Goal: Task Accomplishment & Management: Complete application form

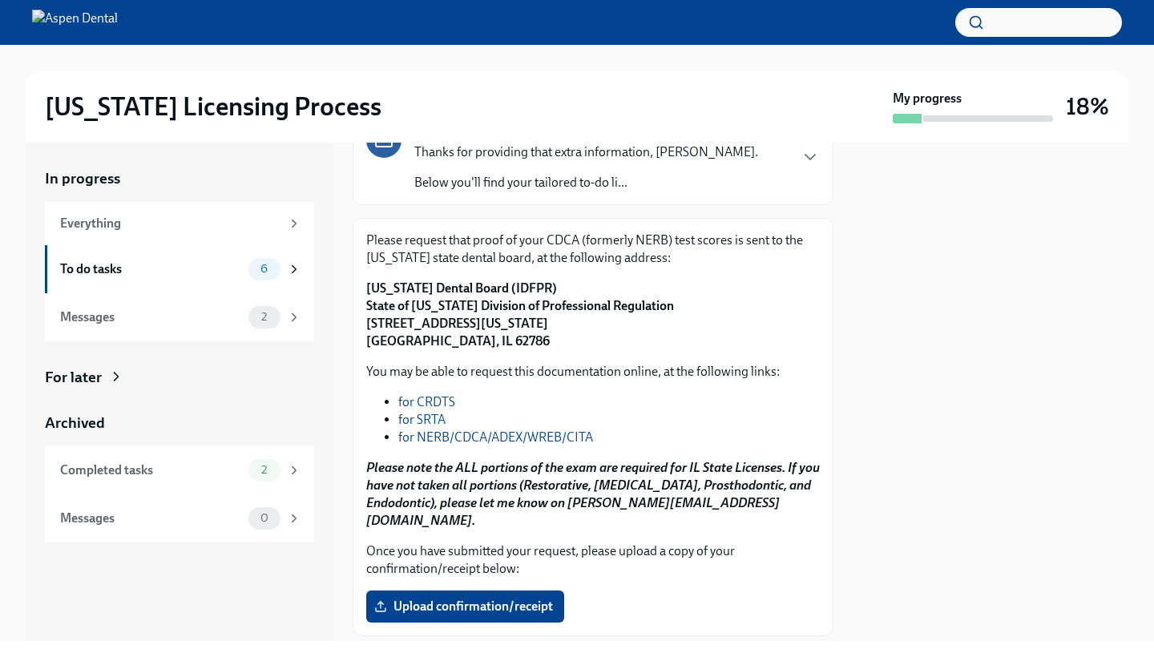
scroll to position [153, 0]
click at [435, 598] on span "Upload confirmation/receipt" at bounding box center [464, 606] width 175 height 16
click at [0, 0] on input "Upload confirmation/receipt" at bounding box center [0, 0] width 0 height 0
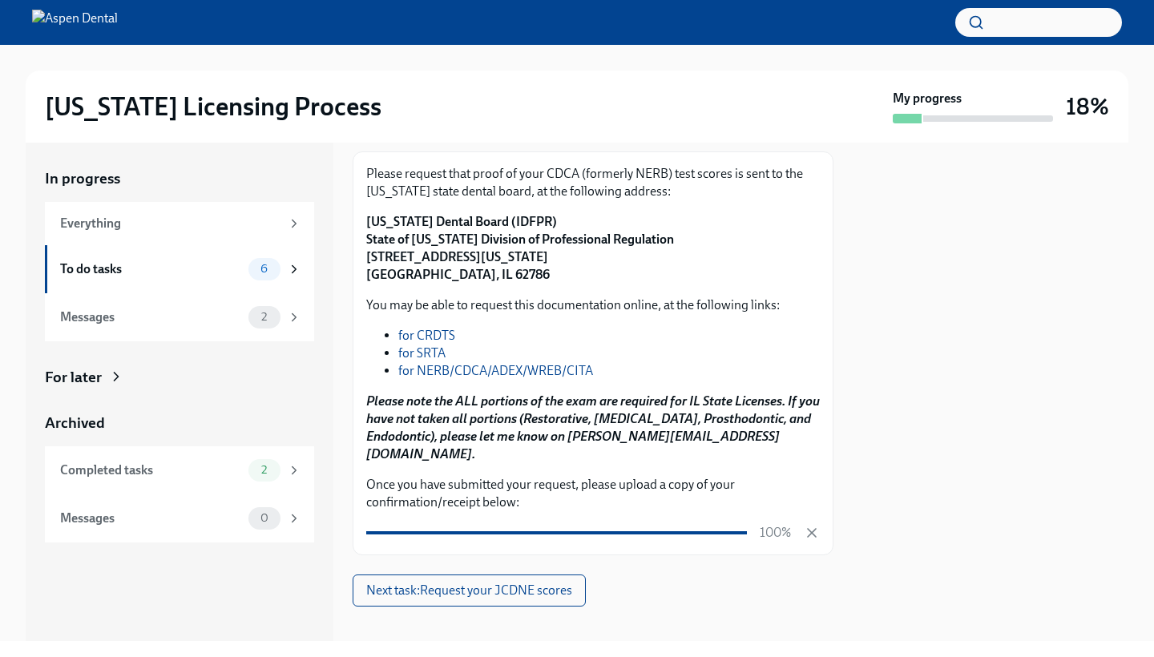
scroll to position [218, 0]
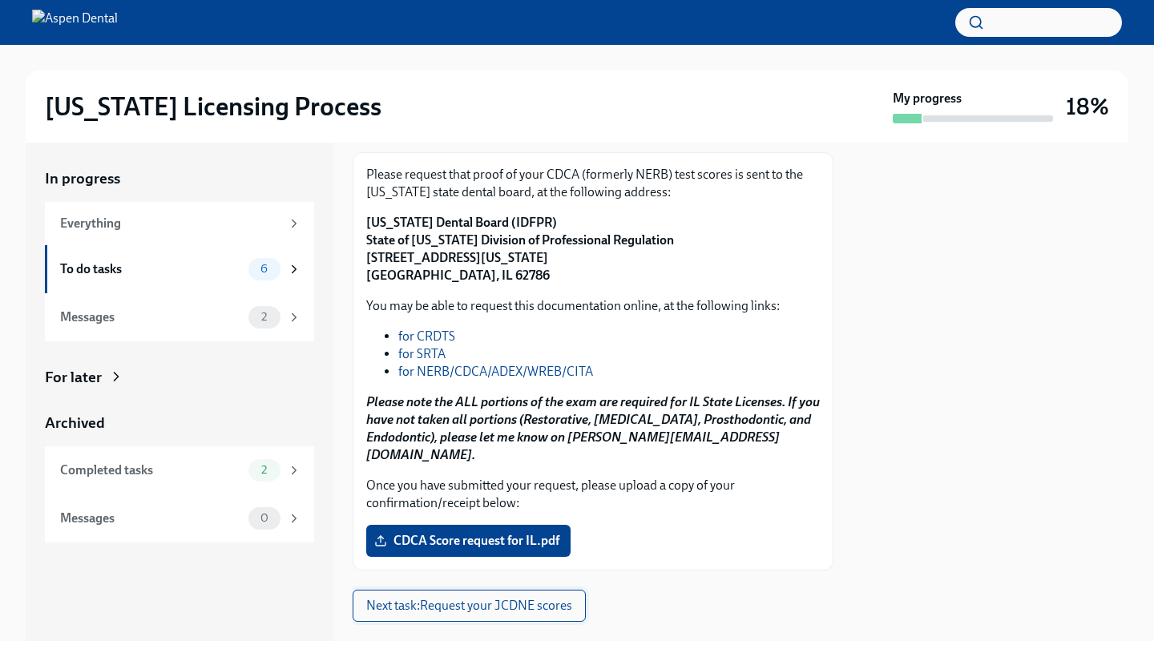
click at [510, 598] on span "Next task : Request your JCDNE scores" at bounding box center [469, 606] width 206 height 16
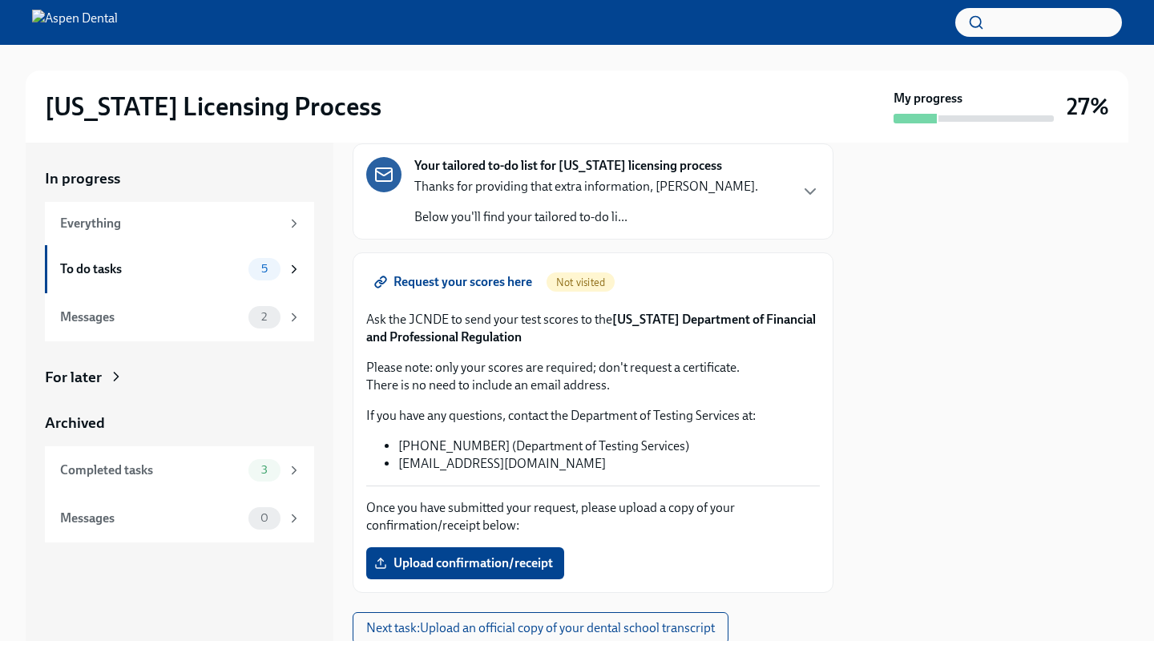
scroll to position [100, 0]
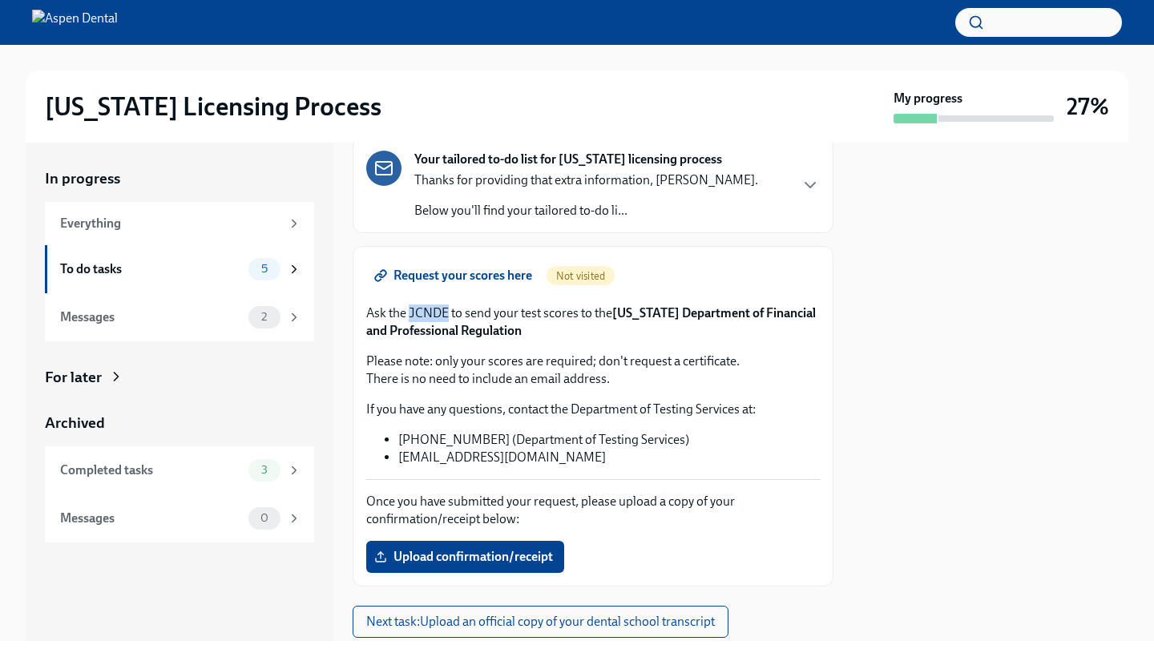
drag, startPoint x: 411, startPoint y: 314, endPoint x: 448, endPoint y: 317, distance: 36.9
click at [448, 317] on p "Ask the JCNDE to send your test scores to the [US_STATE] Department of Financia…" at bounding box center [593, 321] width 454 height 35
copy p "JCNDE"
click at [468, 559] on span "Upload confirmation/receipt" at bounding box center [464, 557] width 175 height 16
click at [0, 0] on input "Upload confirmation/receipt" at bounding box center [0, 0] width 0 height 0
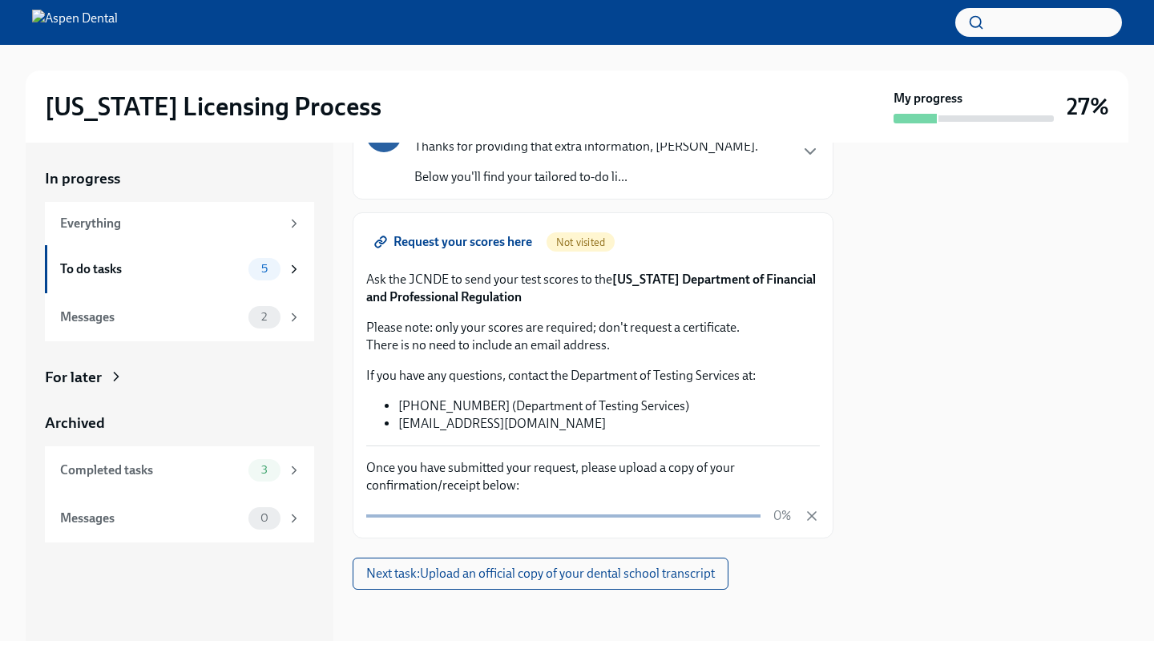
scroll to position [134, 0]
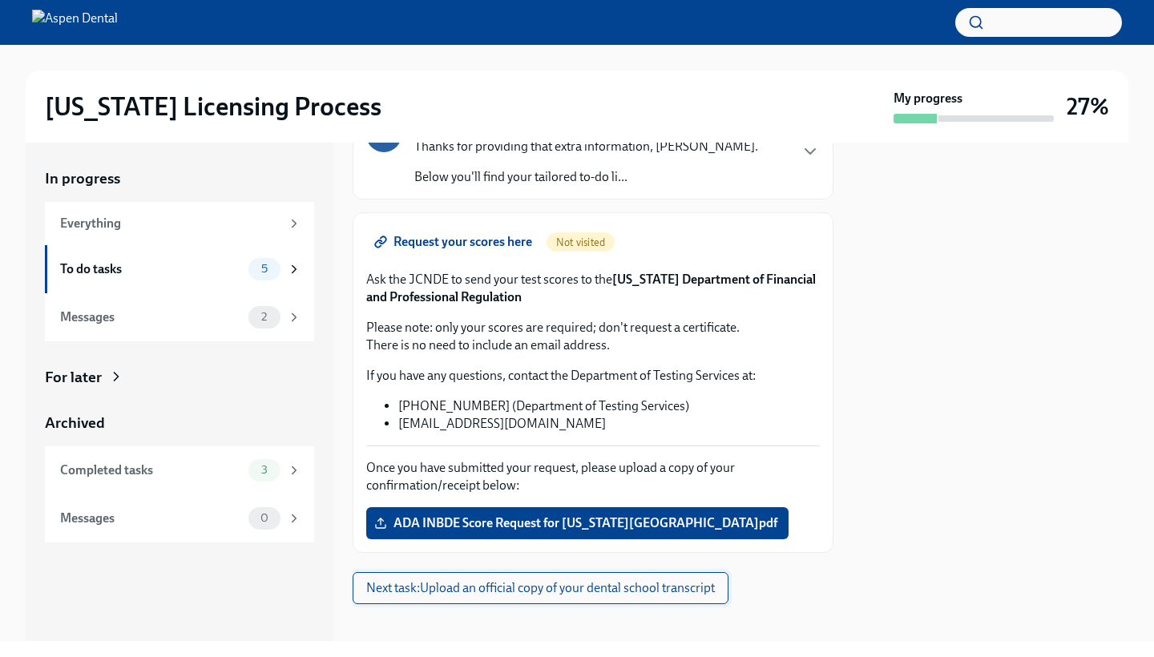
click at [535, 587] on span "Next task : Upload an official copy of your dental school transcript" at bounding box center [540, 588] width 349 height 16
